Goal: Information Seeking & Learning: Learn about a topic

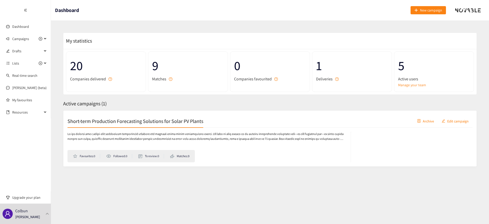
click at [188, 121] on h2 "Short-term Production Forecasting Solutions for Solar PV Plants" at bounding box center [135, 120] width 136 height 7
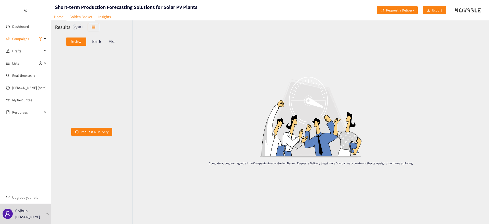
click at [95, 40] on p "Match" at bounding box center [96, 41] width 9 height 4
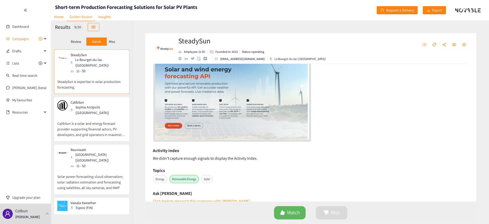
scroll to position [132, 0]
click at [26, 25] on link "Dashboard" at bounding box center [20, 26] width 17 height 5
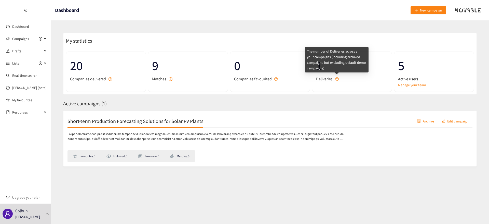
click at [336, 79] on icon "question-circle" at bounding box center [337, 79] width 4 height 4
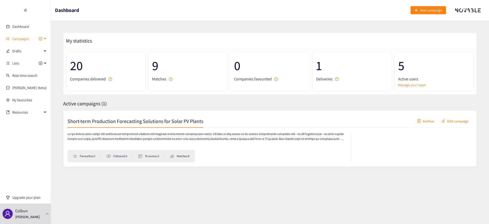
click at [19, 39] on span "Campaigns" at bounding box center [20, 39] width 17 height 10
click at [20, 50] on link "Short-term Production Forecasting Solutions for Solar PV Plants" at bounding box center [60, 51] width 97 height 5
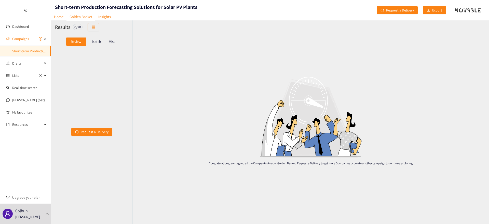
click at [100, 42] on p "Match" at bounding box center [96, 41] width 9 height 4
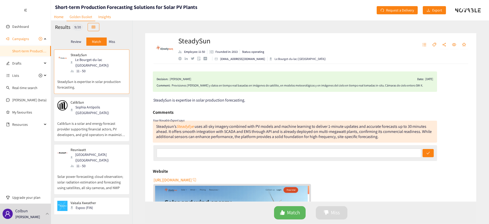
click at [94, 104] on div "Sophia Antipolis ([GEOGRAPHIC_DATA])" at bounding box center [98, 109] width 55 height 11
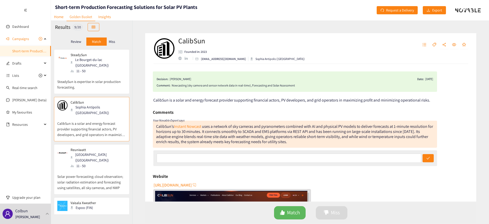
click at [97, 151] on div "Reuniwatt Paris ([GEOGRAPHIC_DATA]) 11 - 50" at bounding box center [91, 157] width 69 height 21
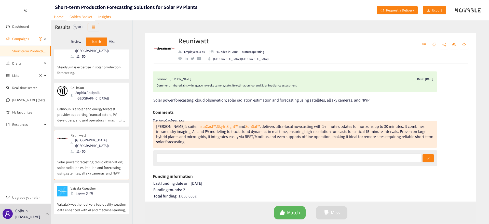
scroll to position [15, 0]
click at [99, 185] on div "Vaisala Xweather Espoo (FIN)" at bounding box center [91, 190] width 69 height 10
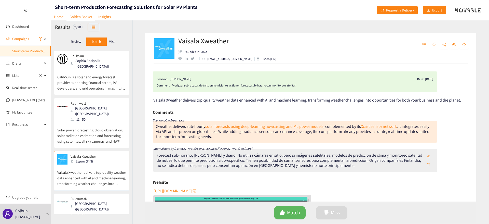
scroll to position [48, 0]
click at [96, 162] on p "Vaisala Xweather delivers top-quality weather data enhanced with AI and machine…" at bounding box center [91, 173] width 69 height 22
click at [95, 199] on div "[GEOGRAPHIC_DATA] ([GEOGRAPHIC_DATA])" at bounding box center [98, 204] width 55 height 11
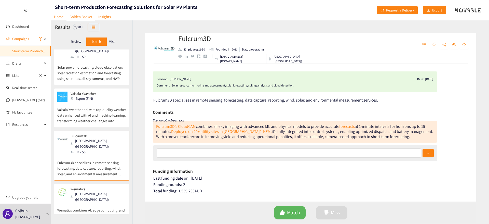
scroll to position [109, 0]
click at [94, 202] on p "Wematics combines AI, edge computing, and sky‑camera hardware to deliver hyper‑…" at bounding box center [91, 213] width 69 height 22
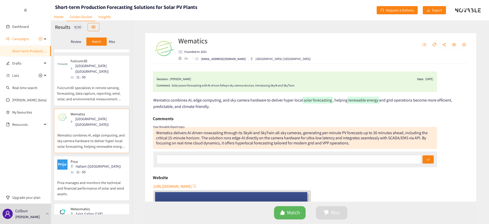
scroll to position [184, 0]
click at [98, 174] on p "Proa manages and monitors the technical and financial performance of solar and …" at bounding box center [91, 185] width 69 height 22
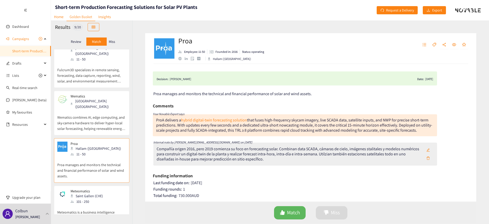
scroll to position [204, 0]
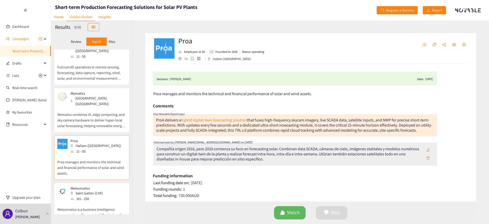
click at [112, 186] on div "Meteomatics Saint Gallen (CHE) 101 - 250" at bounding box center [91, 193] width 69 height 15
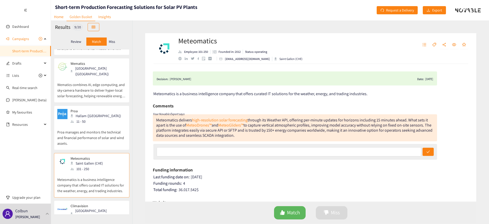
scroll to position [241, 0]
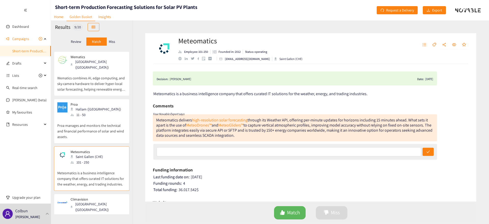
click at [112, 197] on div "Climavision [GEOGRAPHIC_DATA] ([GEOGRAPHIC_DATA]) 51 - 100" at bounding box center [91, 207] width 69 height 21
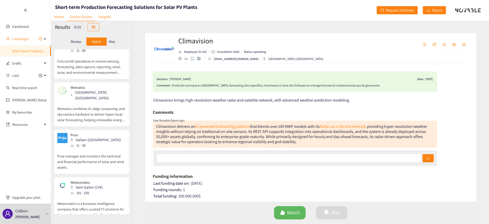
scroll to position [211, 0]
click at [92, 183] on div "Saint Gallen (CHE)" at bounding box center [88, 186] width 35 height 6
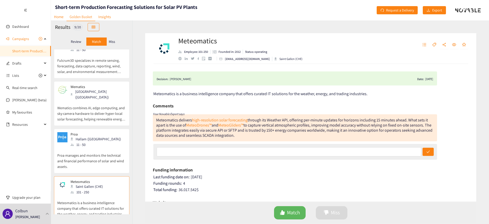
click at [103, 147] on p "Proa manages and monitors the technical and financial performance of solar and …" at bounding box center [91, 158] width 69 height 22
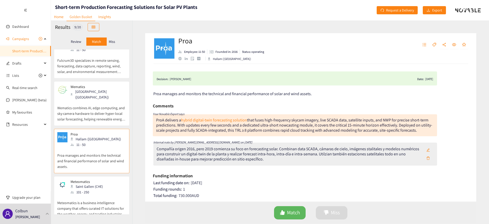
click at [108, 100] on p "Wematics combines AI, edge computing, and sky‑camera hardware to deliver hyper‑…" at bounding box center [91, 111] width 69 height 22
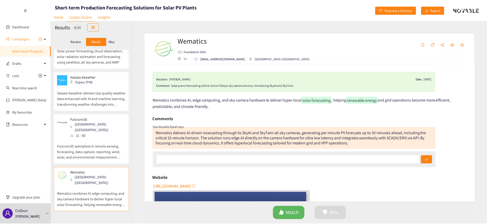
scroll to position [0, 0]
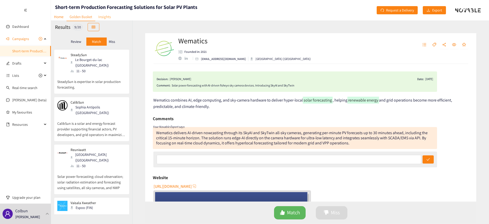
click at [111, 15] on link "Insights" at bounding box center [104, 17] width 19 height 8
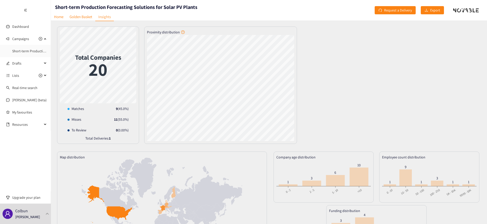
scroll to position [90, 0]
